Goal: Task Accomplishment & Management: Complete application form

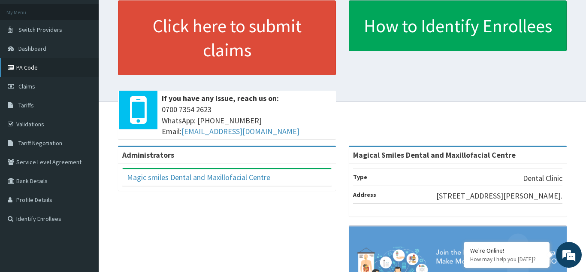
click at [17, 67] on link "PA Code" at bounding box center [49, 67] width 99 height 19
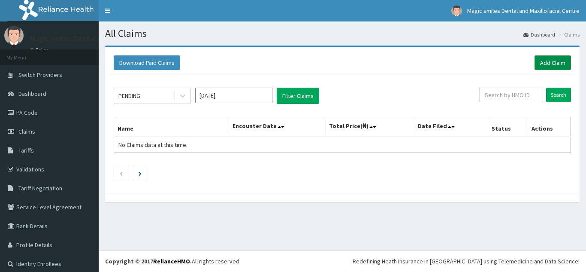
click at [556, 64] on link "Add Claim" at bounding box center [553, 62] width 36 height 15
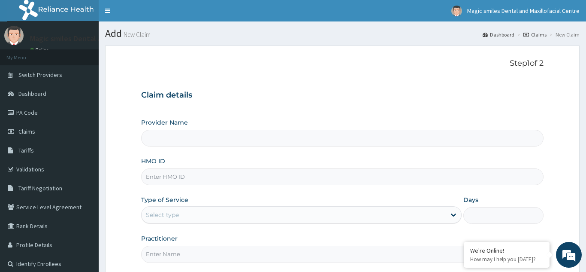
click at [158, 175] on input "HMO ID" at bounding box center [342, 176] width 403 height 17
type input "Magical Smiles Dental and Maxillofacial Centre"
type input "uec/10043/a"
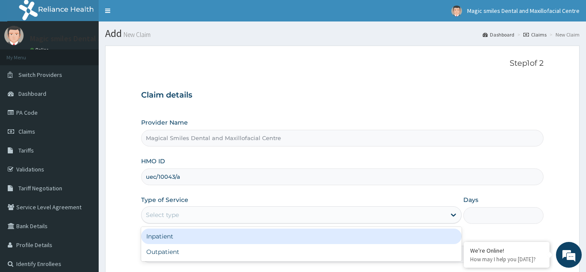
click at [169, 255] on div "Outpatient" at bounding box center [301, 251] width 321 height 15
type input "1"
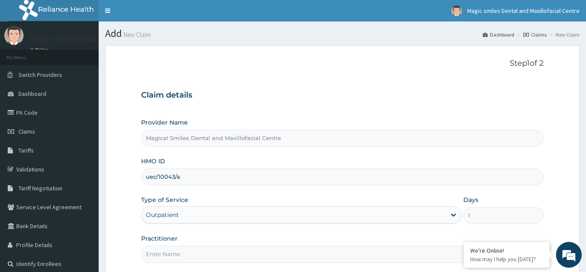
click at [168, 255] on input "Practitioner" at bounding box center [342, 254] width 403 height 17
type input "[PERSON_NAME]"
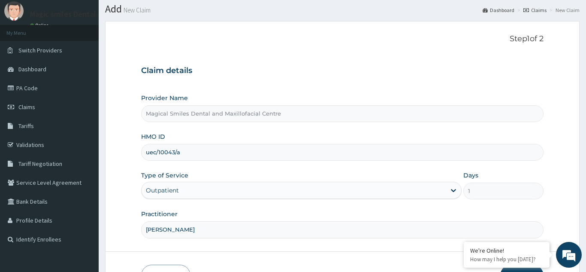
scroll to position [81, 0]
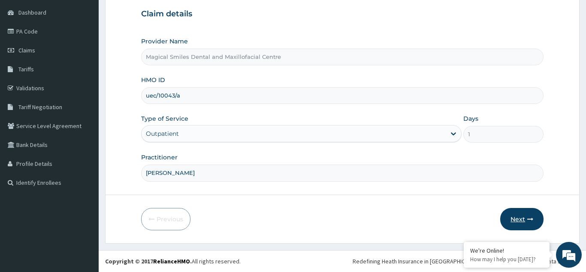
click at [522, 218] on button "Next" at bounding box center [521, 219] width 43 height 22
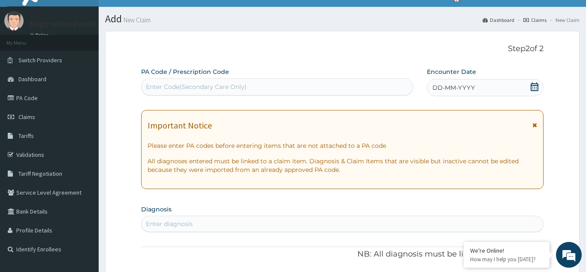
scroll to position [13, 0]
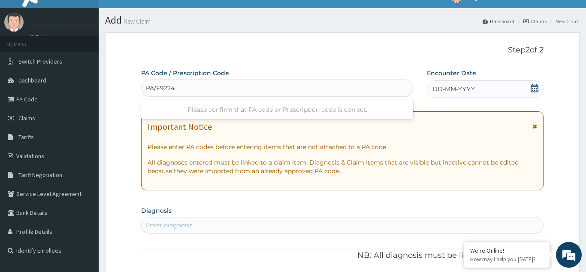
type input "PA/F9224E"
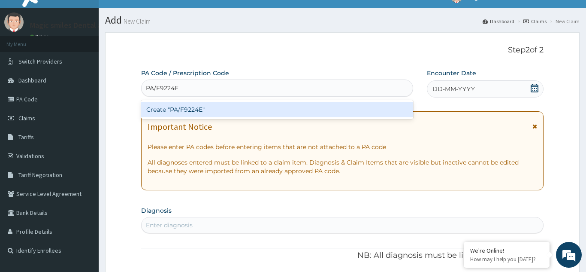
click at [186, 107] on div "Create "PA/F9224E"" at bounding box center [277, 109] width 272 height 15
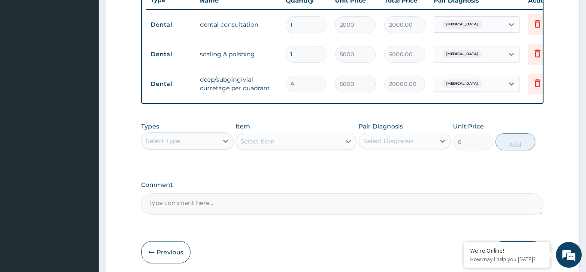
scroll to position [366, 0]
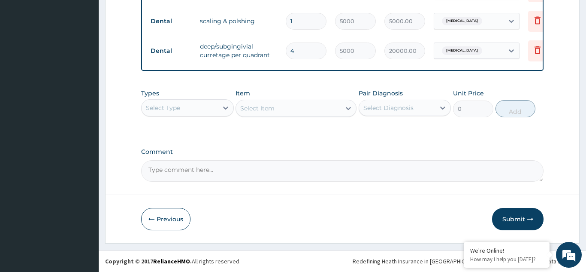
click at [518, 218] on button "Submit" at bounding box center [518, 219] width 52 height 22
